Goal: Transaction & Acquisition: Subscribe to service/newsletter

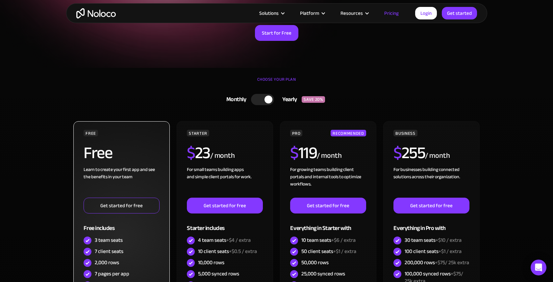
scroll to position [99, 0]
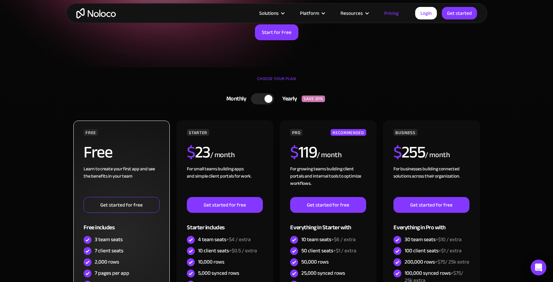
click at [130, 204] on link "Get started for free" at bounding box center [122, 205] width 76 height 16
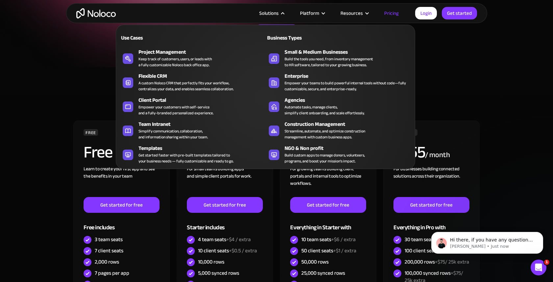
scroll to position [0, 0]
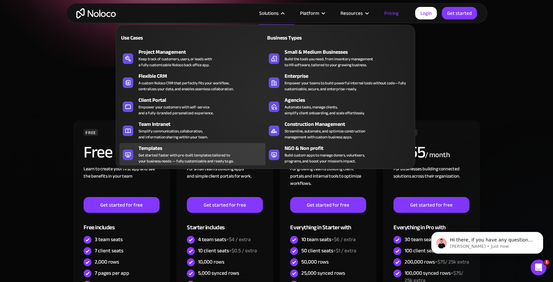
click at [237, 154] on div "Templates Get started faster with pre-built templates tailored to your business…" at bounding box center [201, 154] width 124 height 20
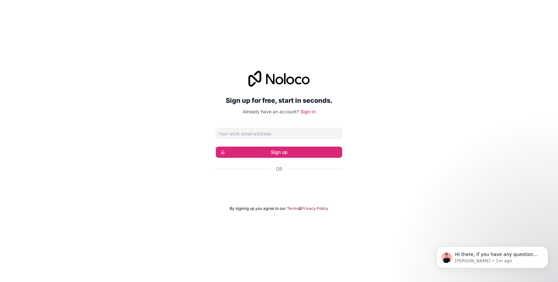
drag, startPoint x: 363, startPoint y: 147, endPoint x: 343, endPoint y: 163, distance: 25.7
click at [363, 146] on div "Sign up for free, start in seconds. Already have an account? Sign in Sign up Or…" at bounding box center [279, 141] width 558 height 159
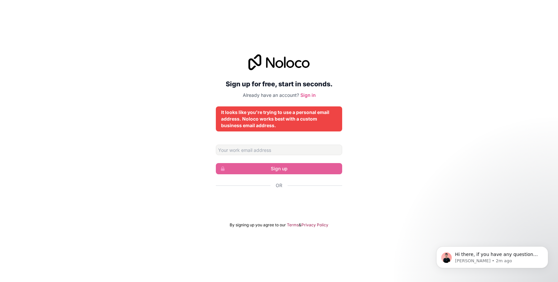
click at [355, 145] on div "Sign up for free, start in seconds. Already have an account? Sign in It looks l…" at bounding box center [279, 141] width 558 height 192
click at [405, 97] on div "Sign up for free, start in seconds. Already have an account? Sign in It looks l…" at bounding box center [279, 141] width 558 height 192
click at [344, 78] on div "Sign up for free, start in seconds. Already have an account? Sign in It looks l…" at bounding box center [279, 141] width 558 height 192
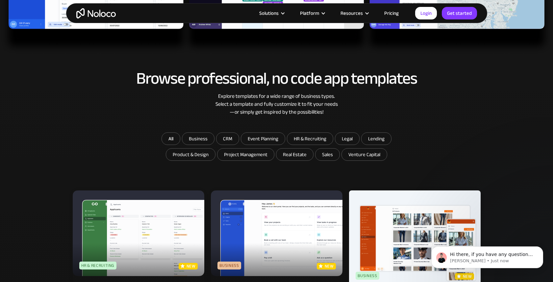
scroll to position [370, 0]
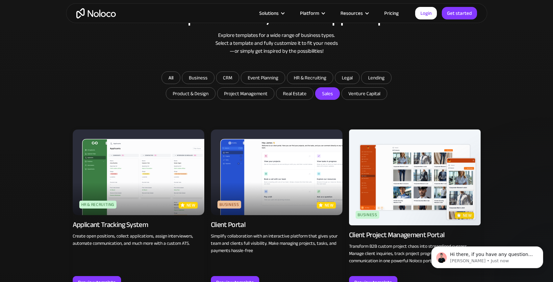
click at [313, 92] on input "Sales" at bounding box center [294, 94] width 37 height 12
checkbox input "true"
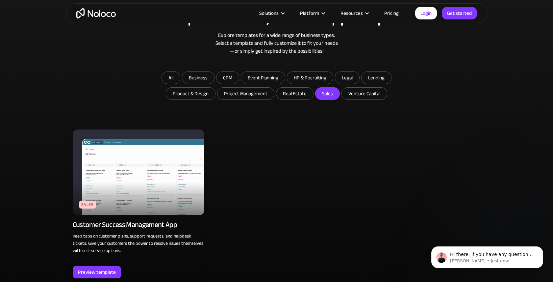
scroll to position [384, 0]
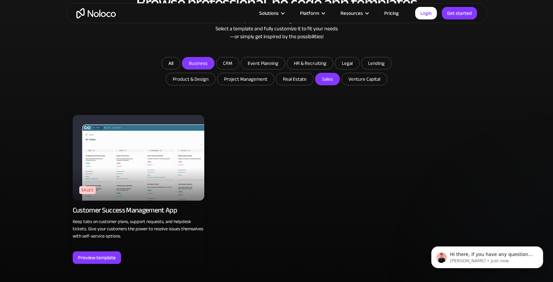
click at [198, 67] on input "Business" at bounding box center [198, 63] width 32 height 12
checkbox input "true"
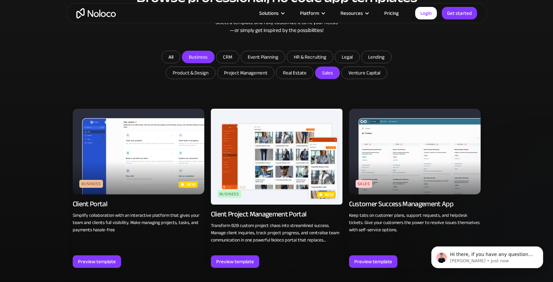
scroll to position [389, 0]
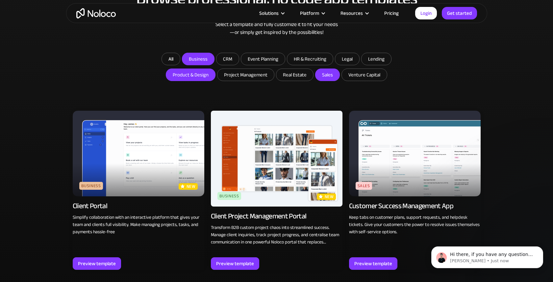
click at [206, 65] on input "Product & Design" at bounding box center [198, 59] width 32 height 12
checkbox input "true"
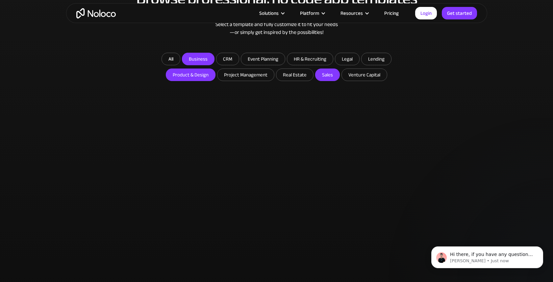
click at [207, 59] on input "Business" at bounding box center [198, 59] width 32 height 12
checkbox input "false"
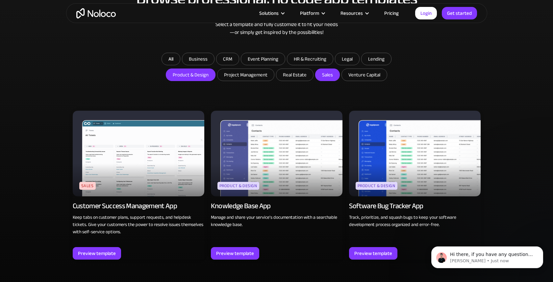
click at [321, 73] on input "Sales" at bounding box center [328, 75] width 24 height 12
checkbox input "false"
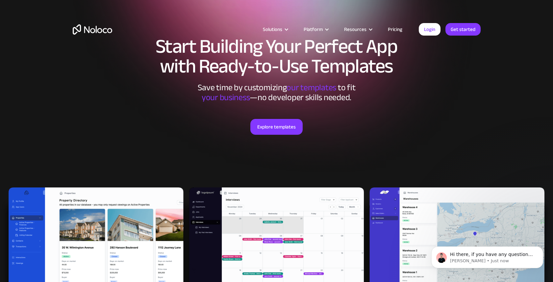
scroll to position [0, 0]
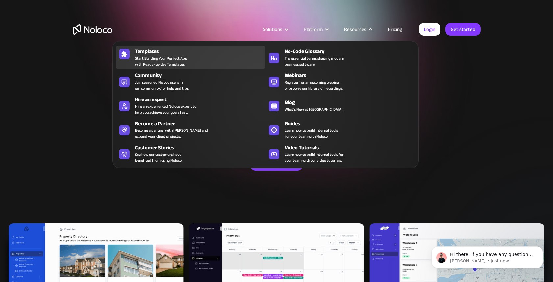
click at [147, 59] on span "Start Building Your Perfect App with Ready-to-Use Templates" at bounding box center [161, 61] width 52 height 12
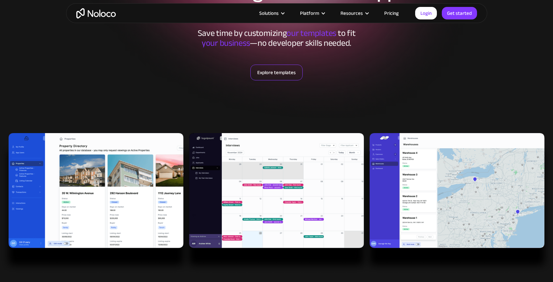
click at [293, 79] on link "Explore templates" at bounding box center [276, 72] width 52 height 16
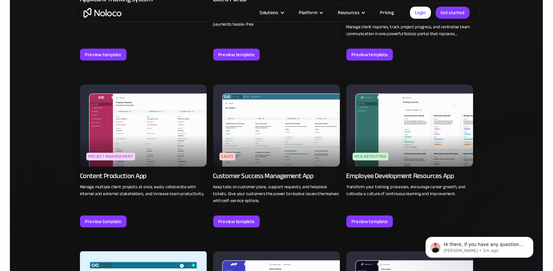
scroll to position [602, 0]
